Goal: Information Seeking & Learning: Learn about a topic

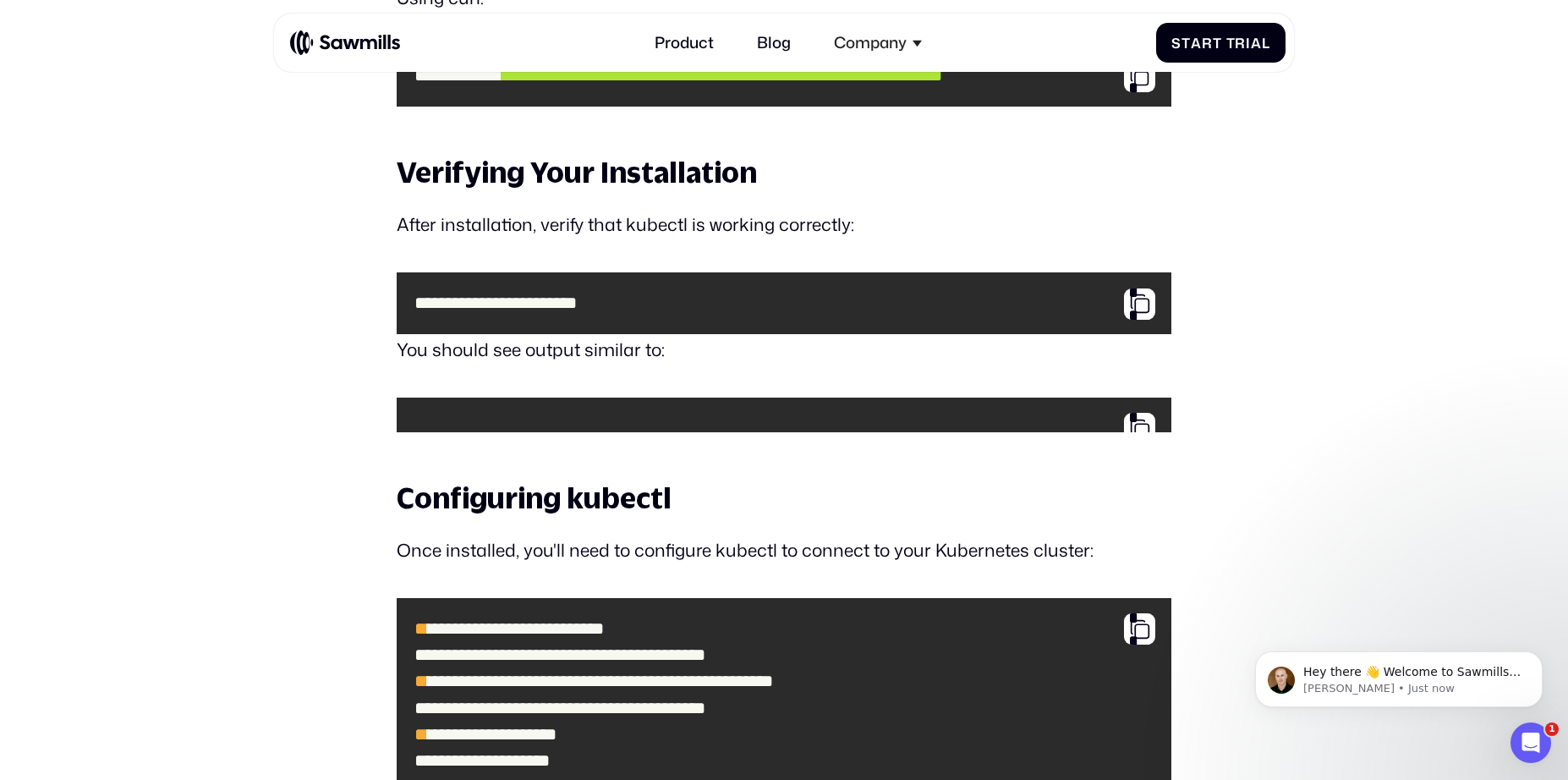
scroll to position [12, 0]
click at [1536, 662] on button "Dismiss notification" at bounding box center [1537, 657] width 22 height 22
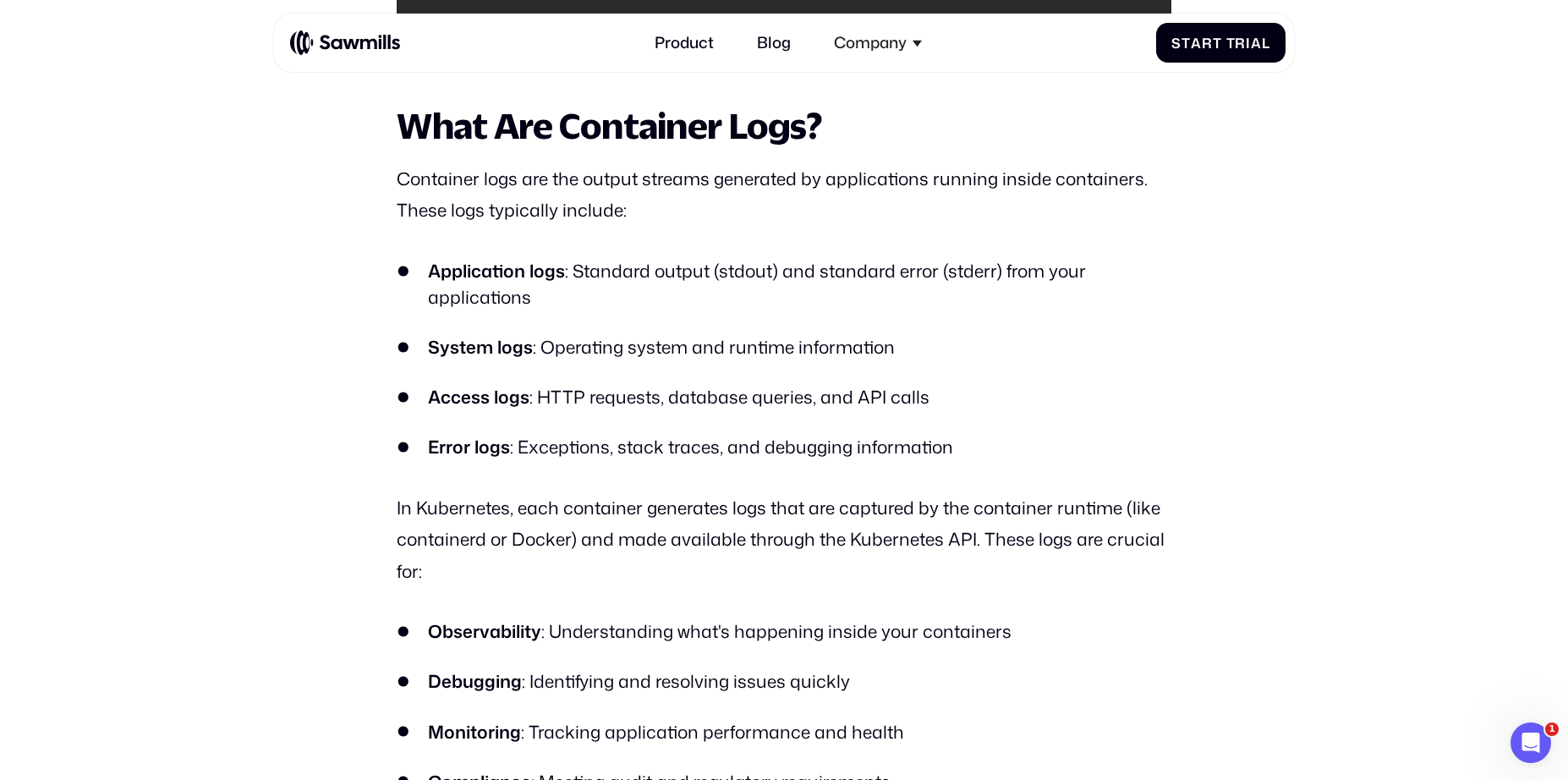
scroll to position [3172, 0]
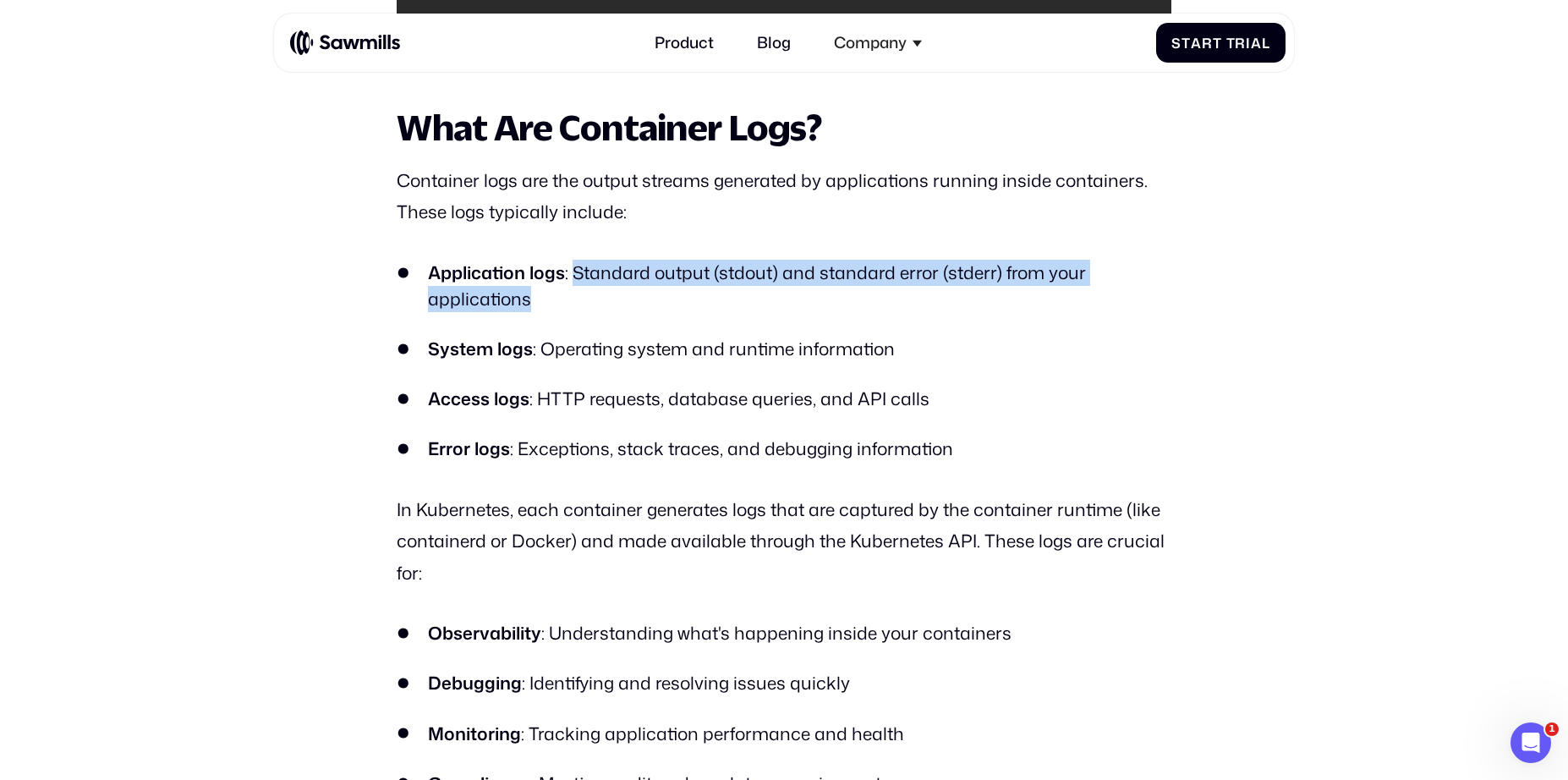
drag, startPoint x: 594, startPoint y: 285, endPoint x: 646, endPoint y: 354, distance: 86.4
click at [646, 348] on ul "Application logs : Standard output (stdout) and standard error (stderr) from yo…" at bounding box center [784, 361] width 774 height 203
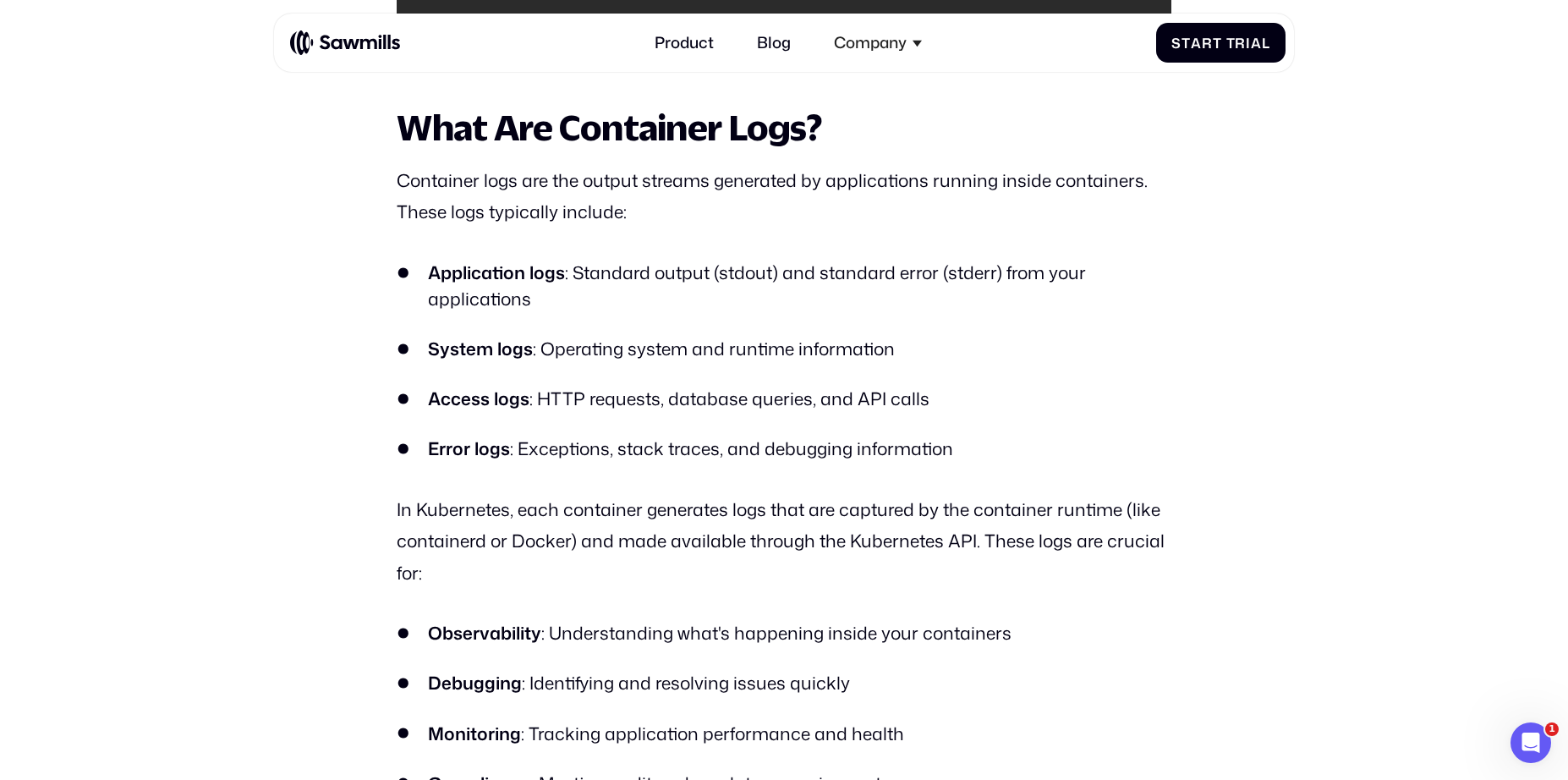
click at [645, 362] on li "System logs : Operating system and runtime information" at bounding box center [784, 349] width 774 height 27
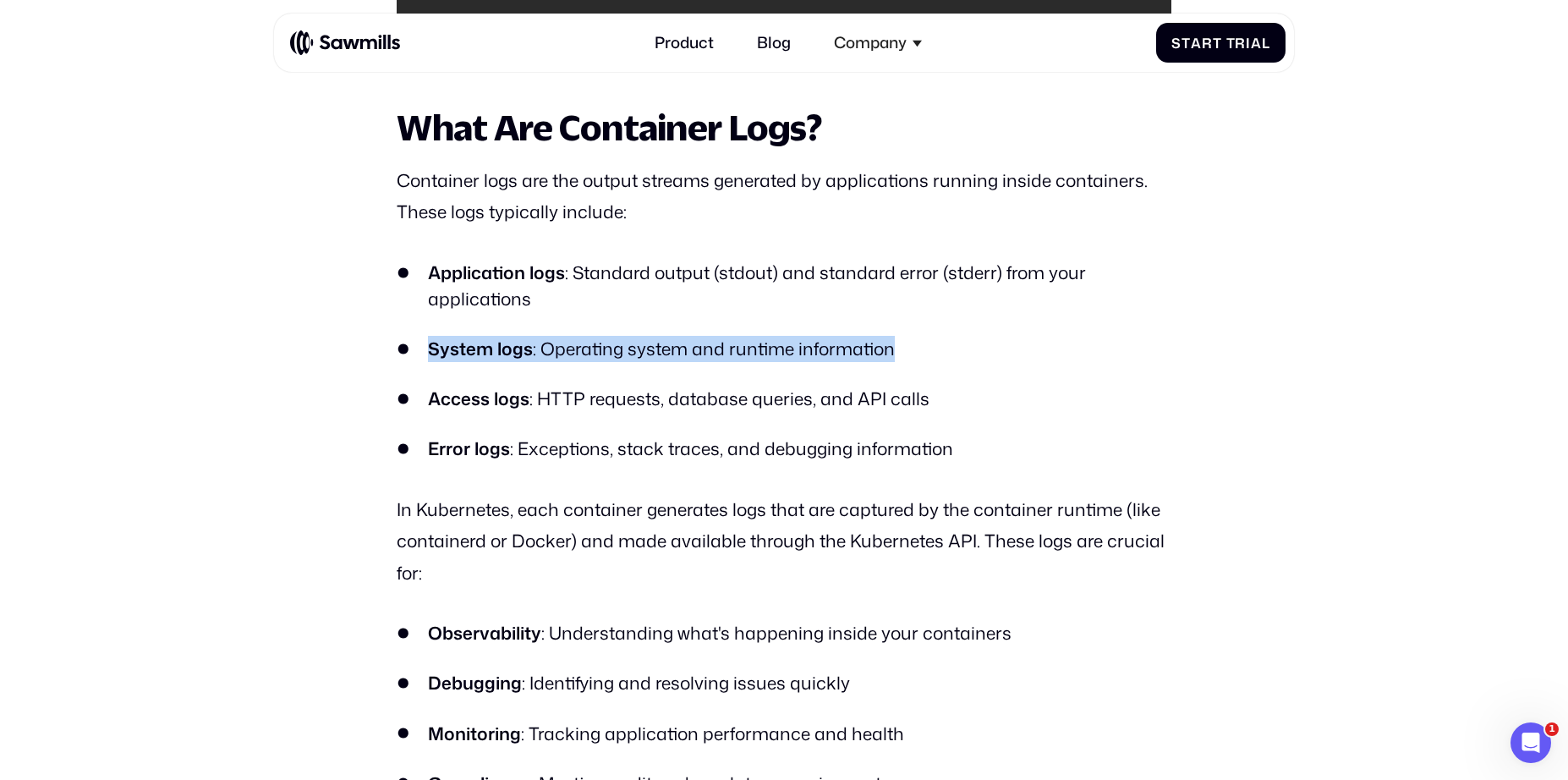
click at [645, 362] on li "System logs : Operating system and runtime information" at bounding box center [784, 349] width 774 height 27
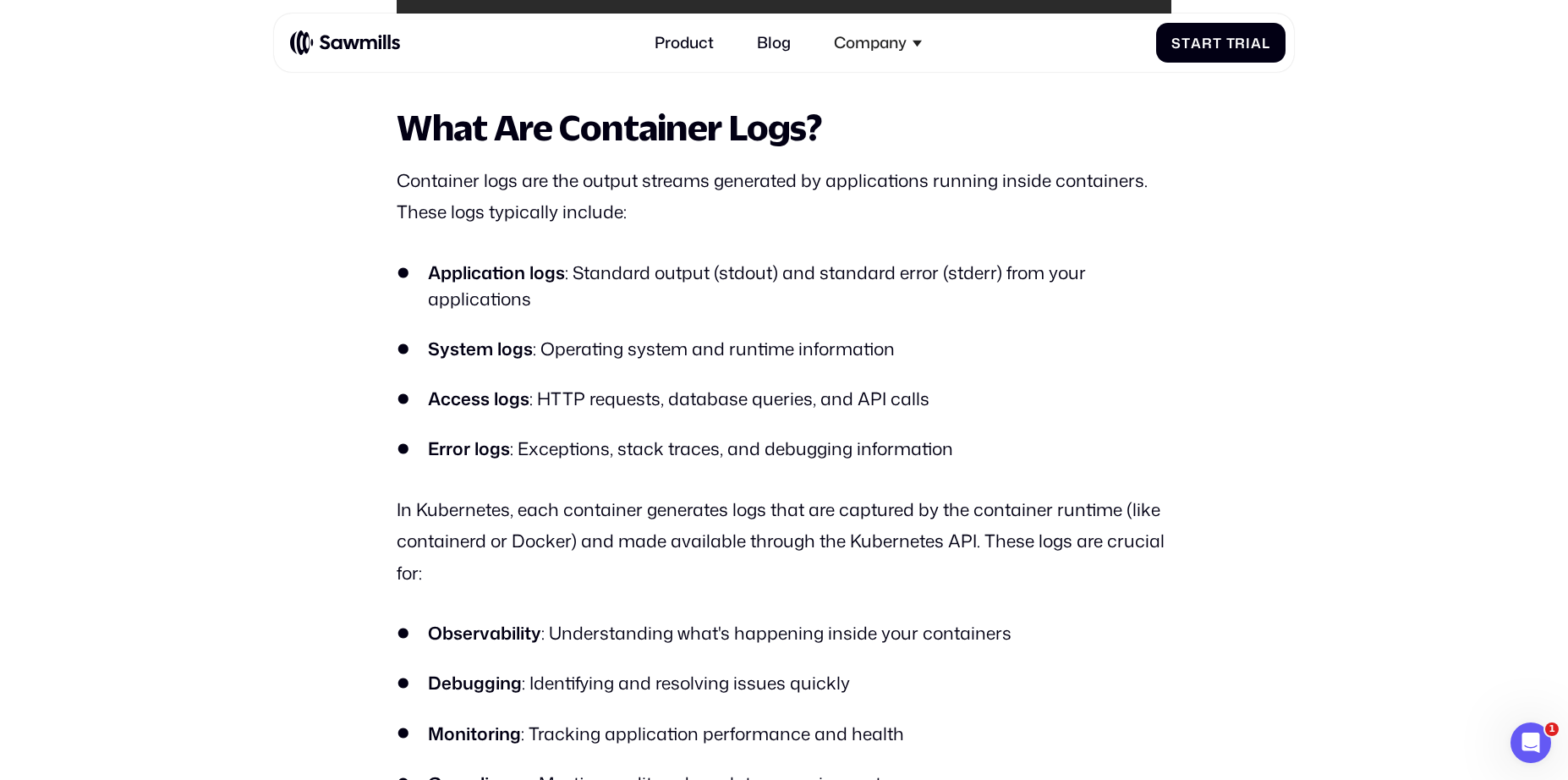
click at [632, 409] on li "Access logs : HTTP requests, database queries, and API calls" at bounding box center [784, 399] width 774 height 27
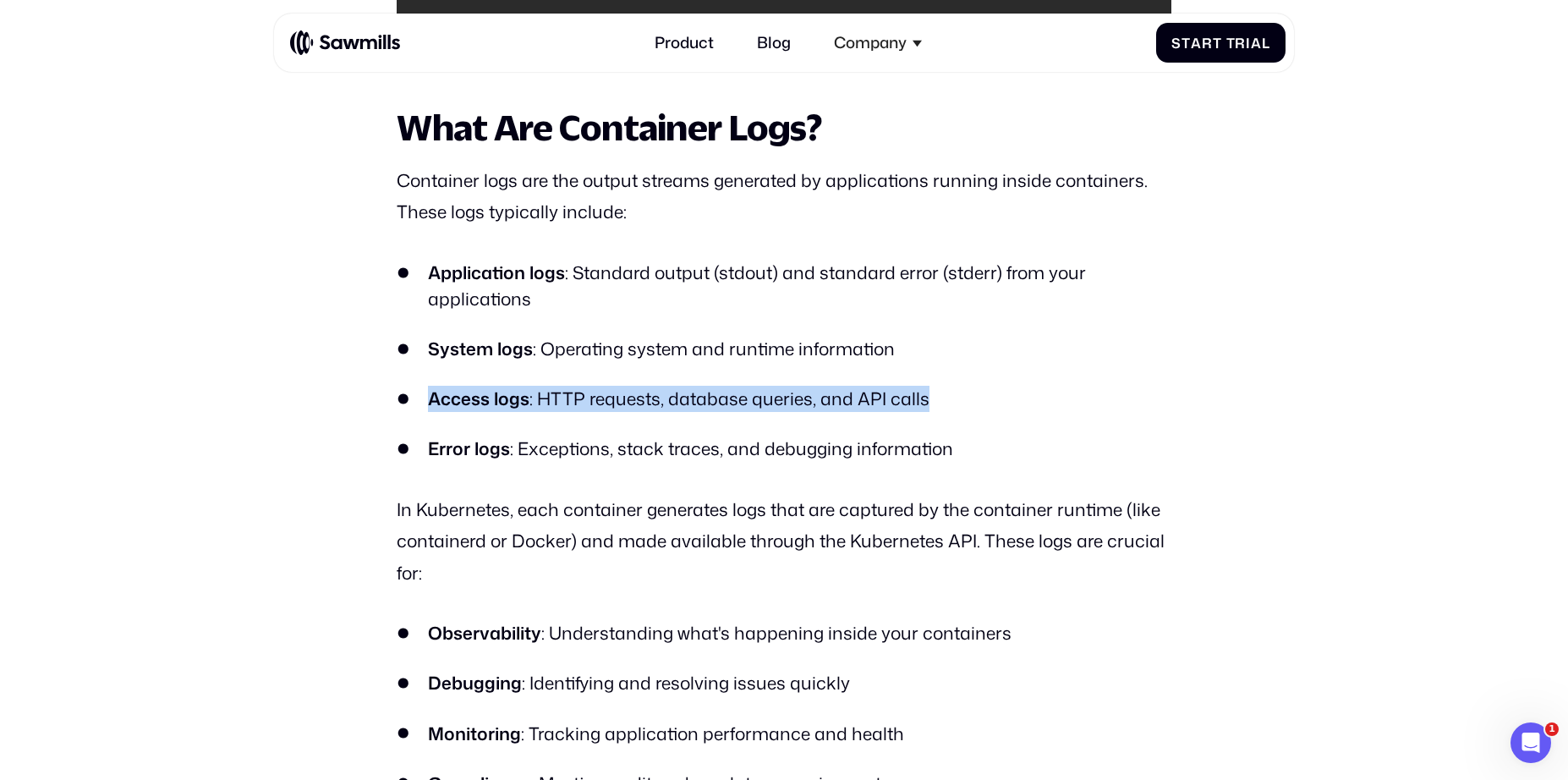
click at [632, 409] on li "Access logs : HTTP requests, database queries, and API calls" at bounding box center [784, 399] width 774 height 27
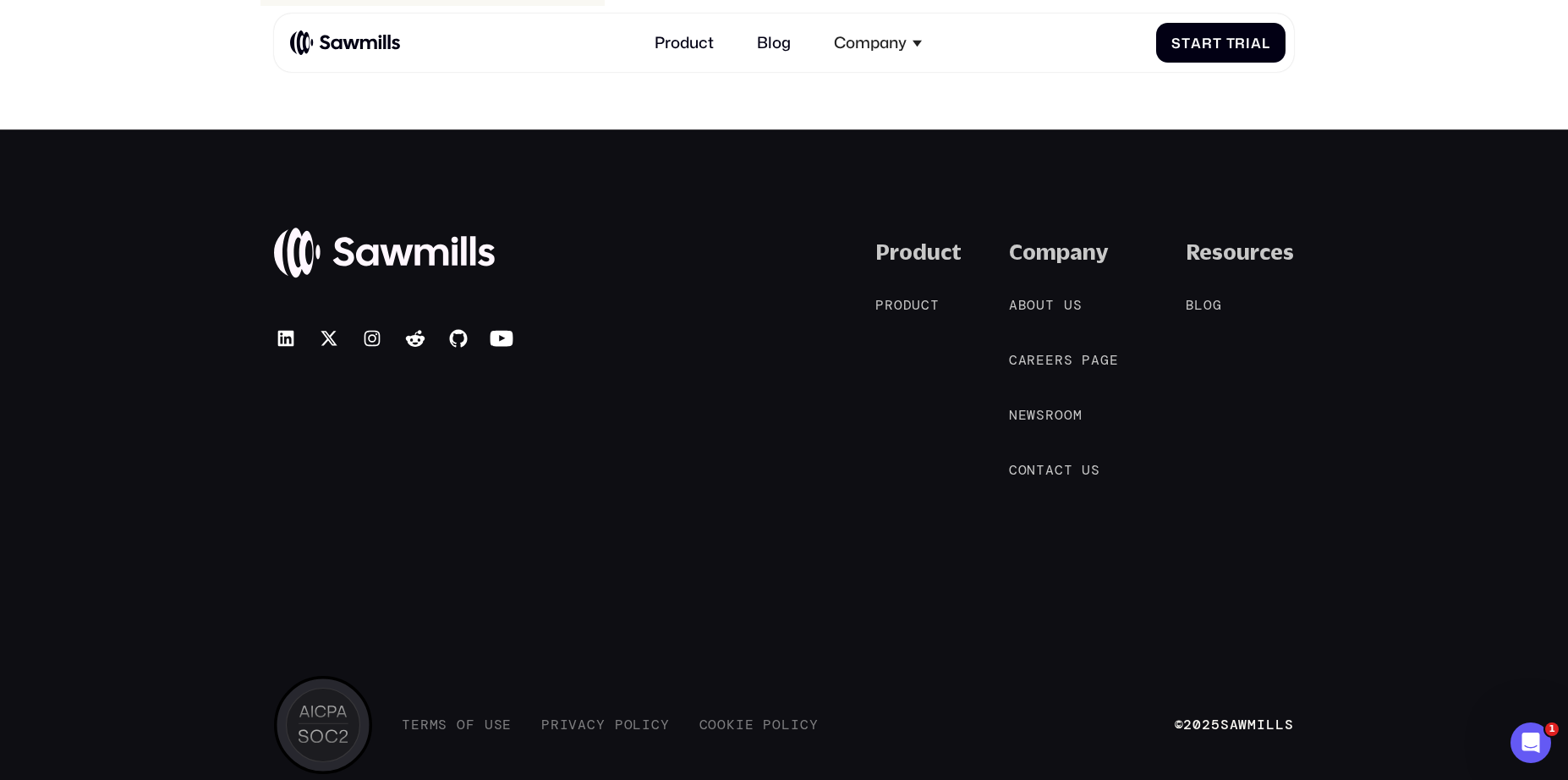
scroll to position [14076, 0]
